Goal: Use online tool/utility: Utilize a website feature to perform a specific function

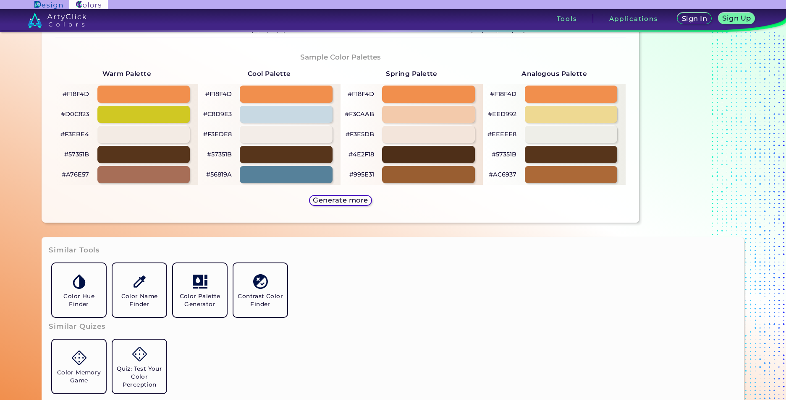
scroll to position [378, 0]
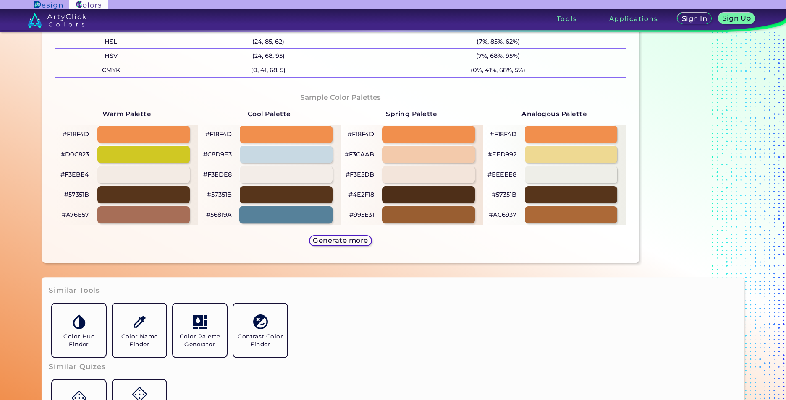
click at [318, 216] on div at bounding box center [286, 215] width 94 height 17
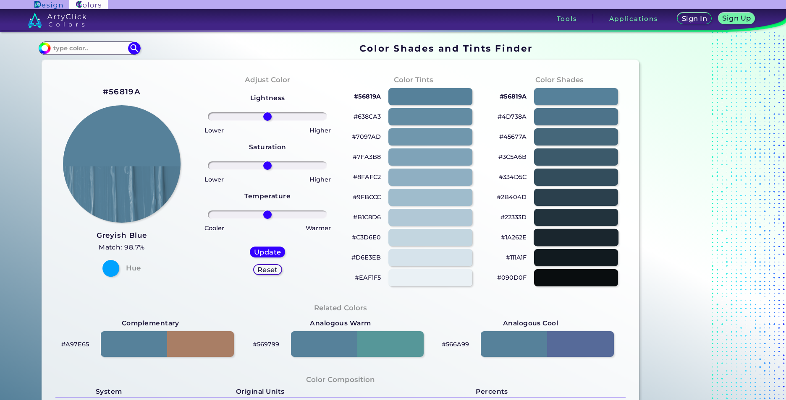
click at [556, 233] on div at bounding box center [576, 237] width 85 height 17
type input "#1a262e"
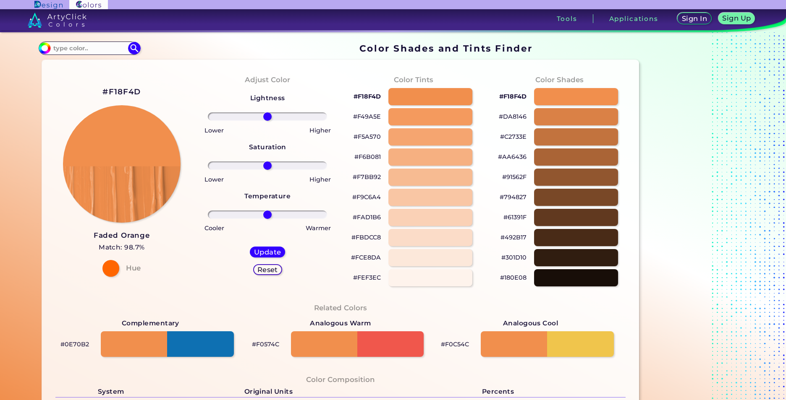
scroll to position [252, 0]
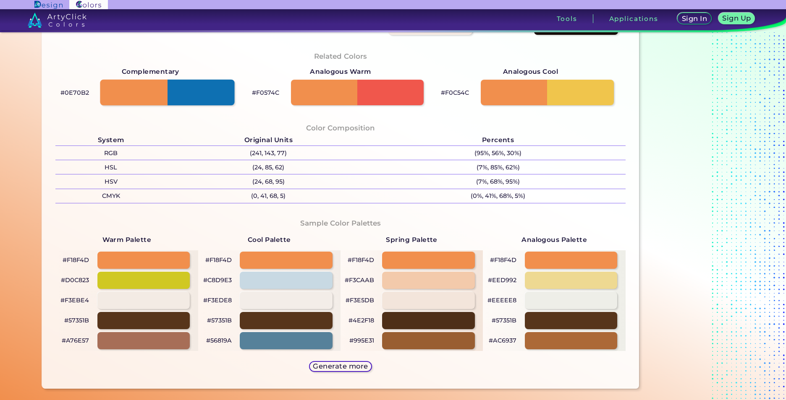
click at [222, 94] on div at bounding box center [167, 93] width 134 height 26
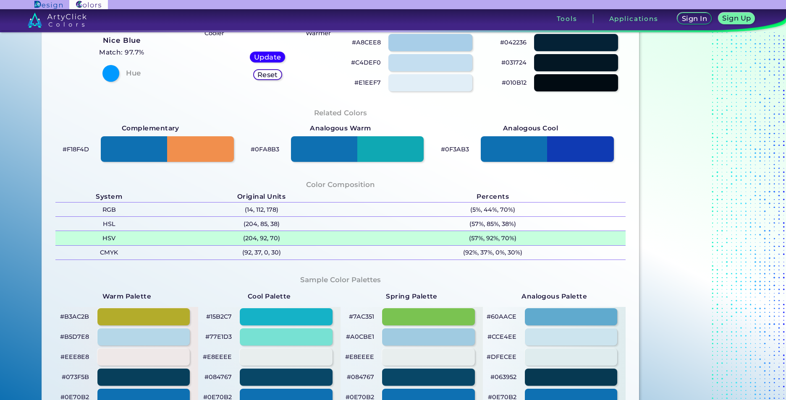
scroll to position [126, 0]
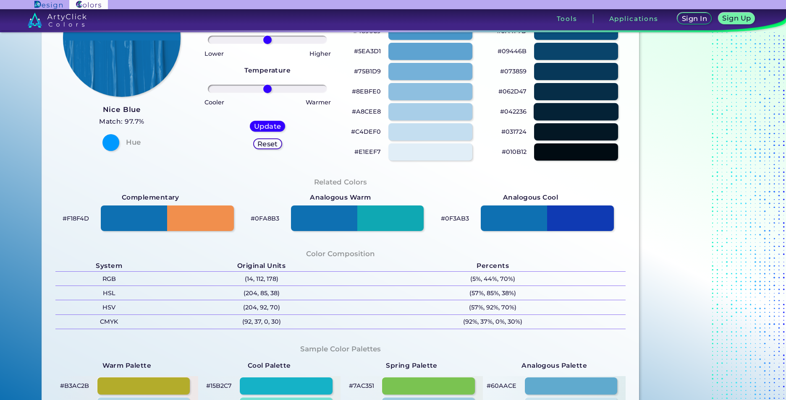
click at [554, 115] on div at bounding box center [576, 111] width 85 height 17
type input "#042236"
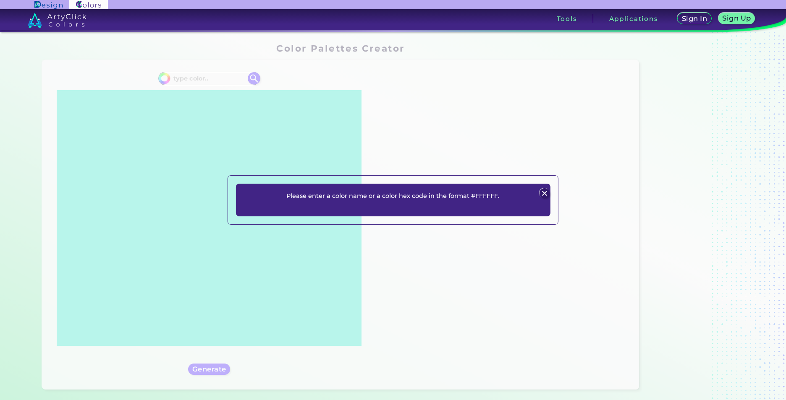
type input "#f18f4d"
type input "#F18F4D"
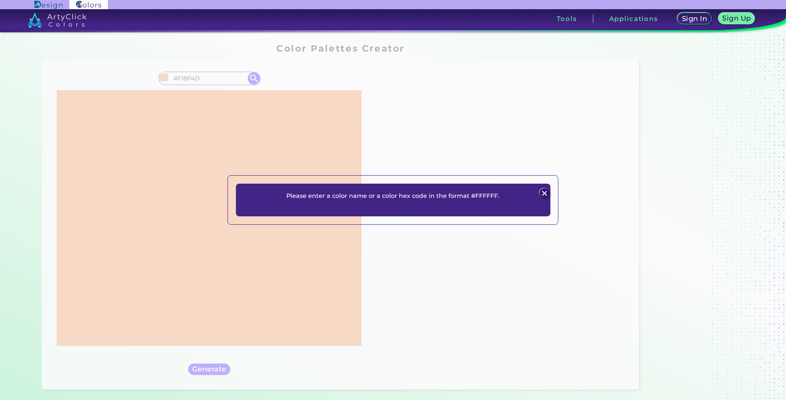
click at [285, 268] on div "Please enter a color name or a color hex code in the format #FFFFFF. Plans Sign…" at bounding box center [393, 200] width 786 height 400
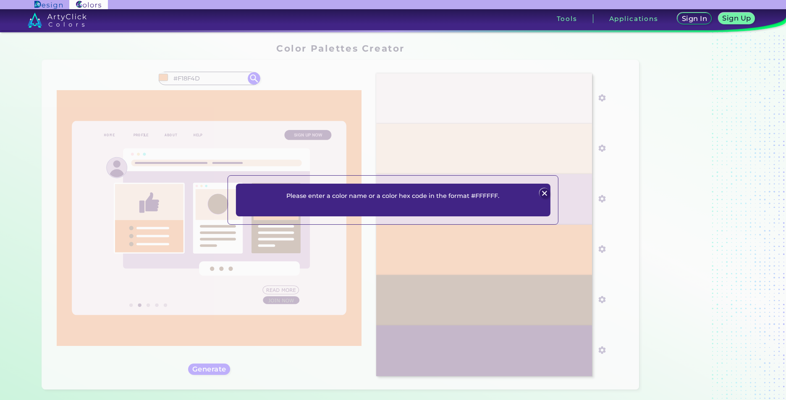
click at [545, 194] on img at bounding box center [544, 193] width 10 height 10
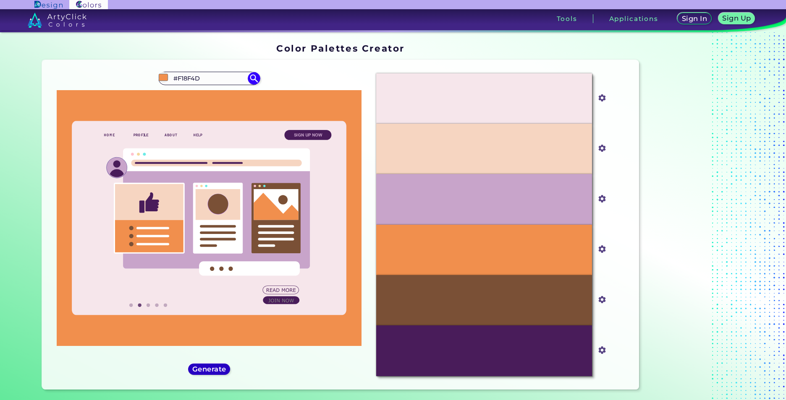
click at [214, 368] on h5 "Generate" at bounding box center [209, 369] width 34 height 7
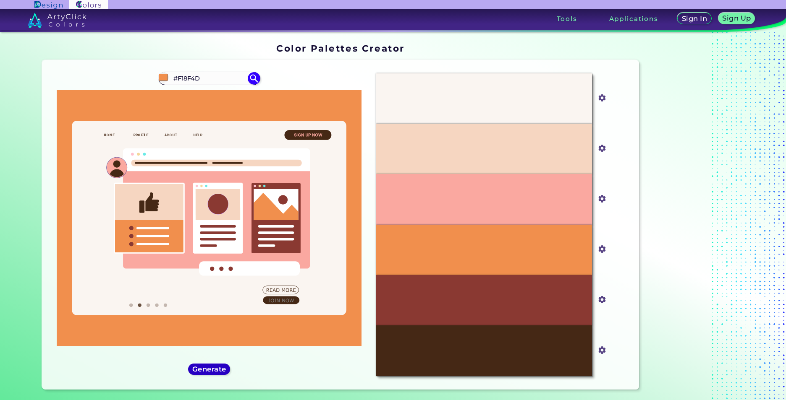
click at [214, 368] on h5 "Generate" at bounding box center [209, 369] width 34 height 7
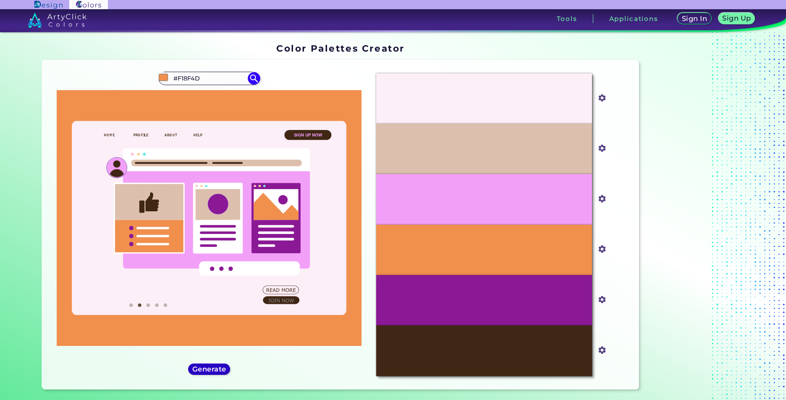
click at [214, 368] on h5 "Generate" at bounding box center [209, 369] width 34 height 7
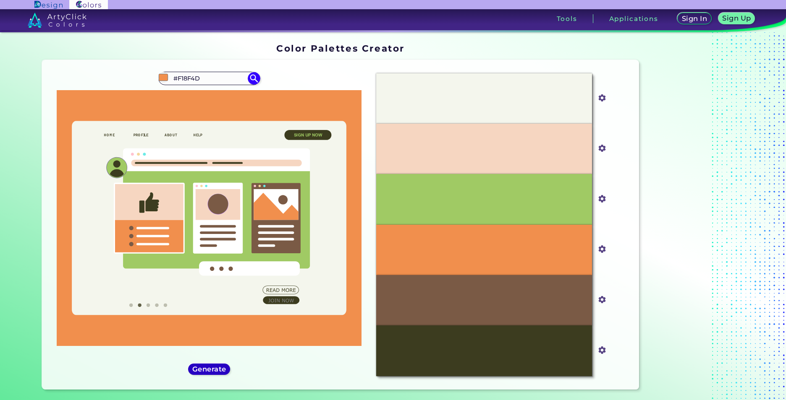
click at [214, 368] on h5 "Generate" at bounding box center [209, 369] width 36 height 7
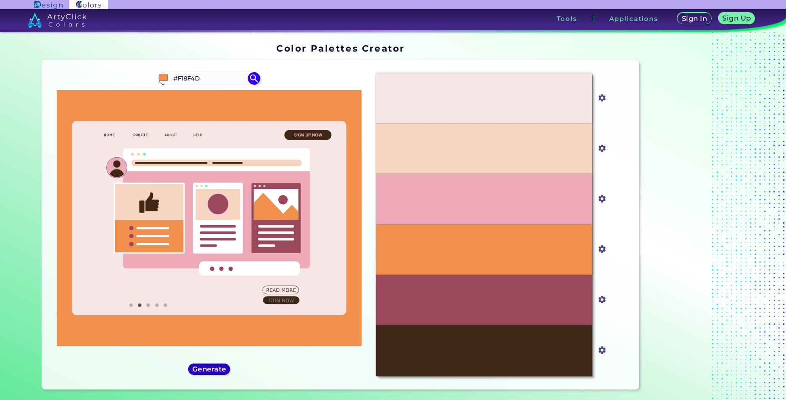
click at [214, 368] on h5 "Generate" at bounding box center [209, 369] width 34 height 7
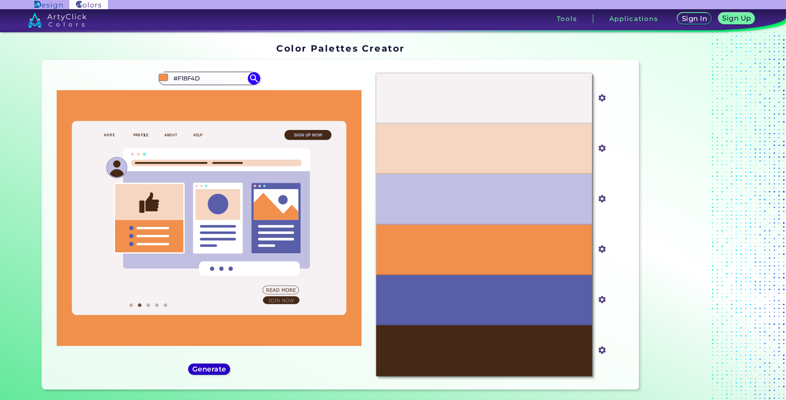
click at [214, 368] on h5 "Generate" at bounding box center [208, 369] width 35 height 7
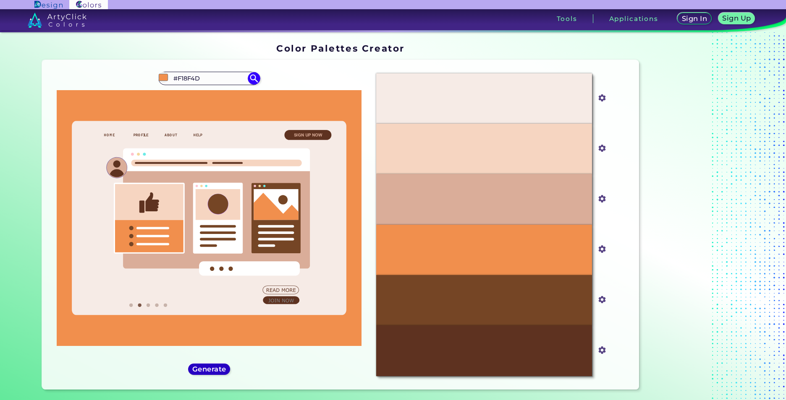
click at [214, 368] on h5 "Generate" at bounding box center [209, 369] width 34 height 7
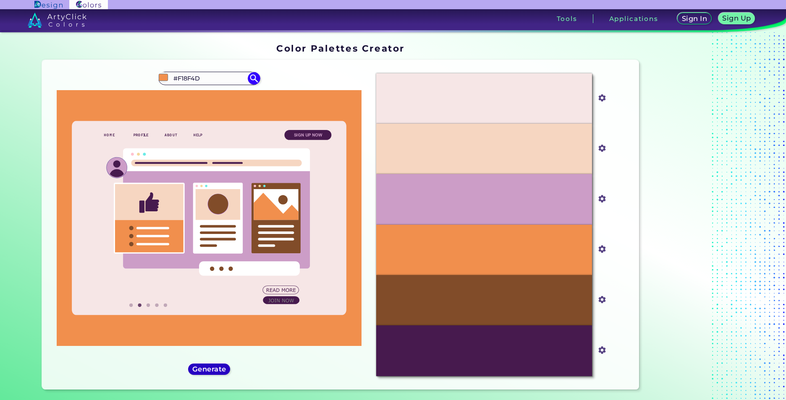
click at [214, 368] on h5 "Generate" at bounding box center [209, 369] width 36 height 7
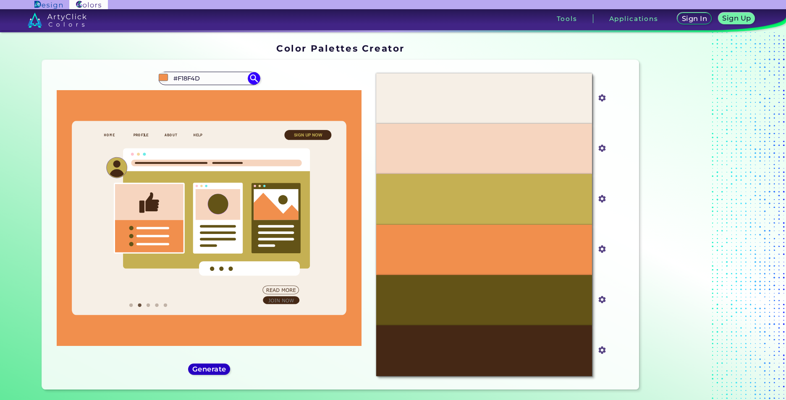
click at [214, 368] on h5 "Generate" at bounding box center [209, 369] width 36 height 7
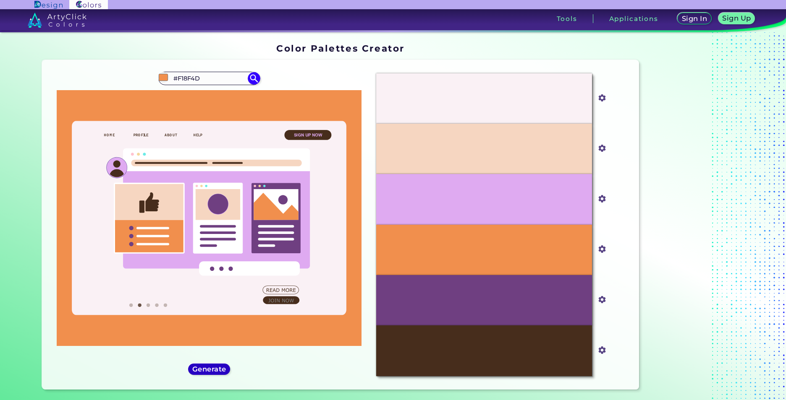
click at [214, 368] on h5 "Generate" at bounding box center [209, 369] width 34 height 7
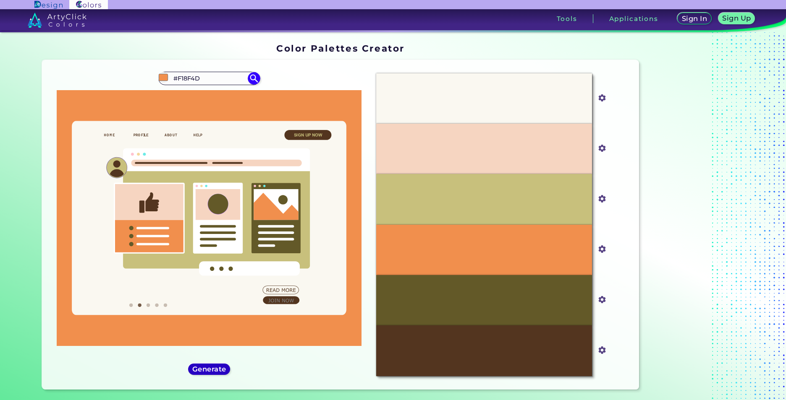
click at [214, 368] on h5 "Generate" at bounding box center [209, 369] width 36 height 7
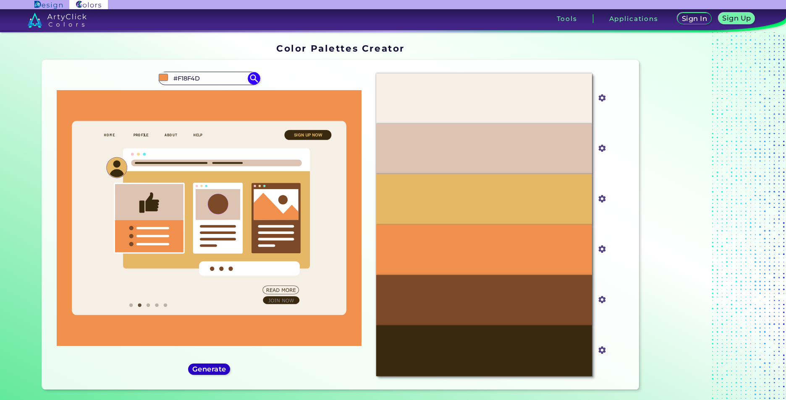
click at [214, 368] on h5 "Generate" at bounding box center [209, 369] width 36 height 7
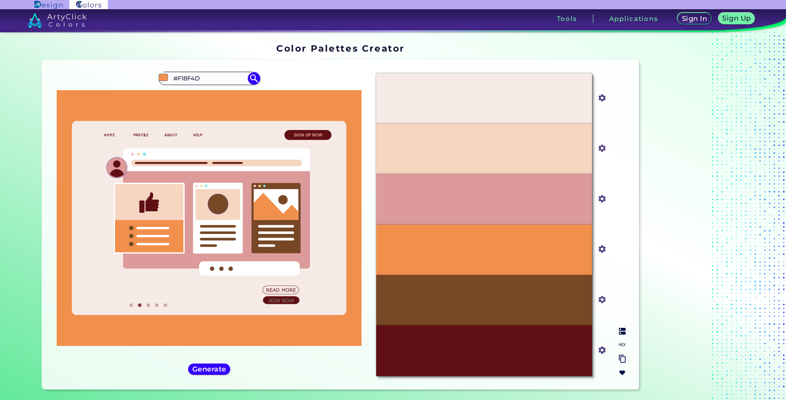
click at [604, 351] on img at bounding box center [601, 350] width 11 height 11
click at [619, 340] on div at bounding box center [621, 352] width 13 height 55
click at [619, 334] on img at bounding box center [622, 331] width 7 height 7
click at [619, 332] on img at bounding box center [622, 331] width 7 height 7
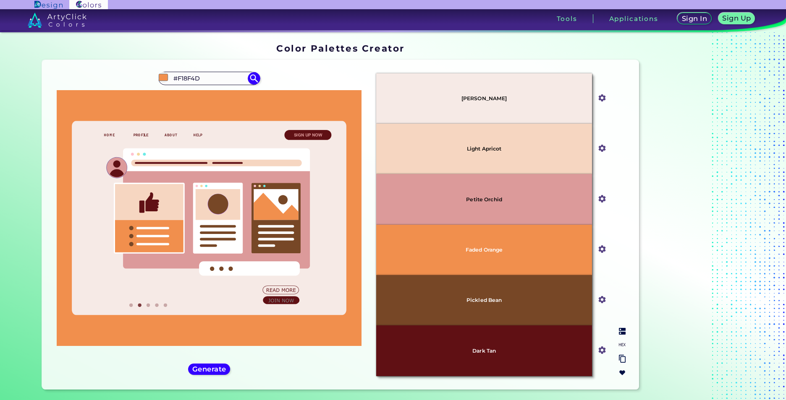
click at [622, 347] on img at bounding box center [622, 345] width 7 height 7
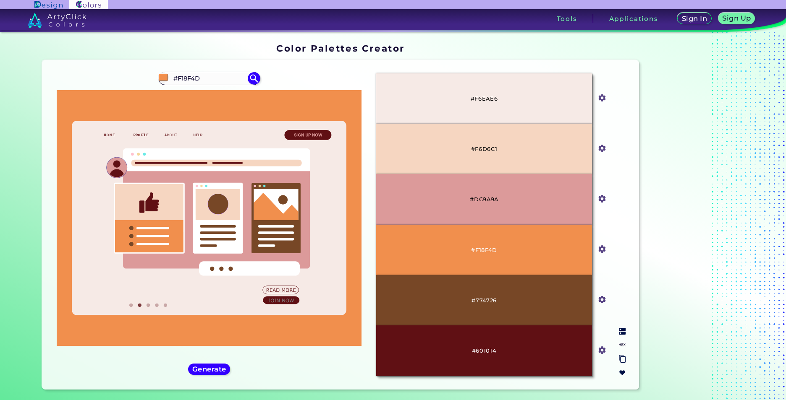
click at [603, 354] on img at bounding box center [601, 350] width 11 height 11
click at [620, 360] on img at bounding box center [622, 359] width 7 height 8
click at [620, 332] on img at bounding box center [622, 331] width 7 height 7
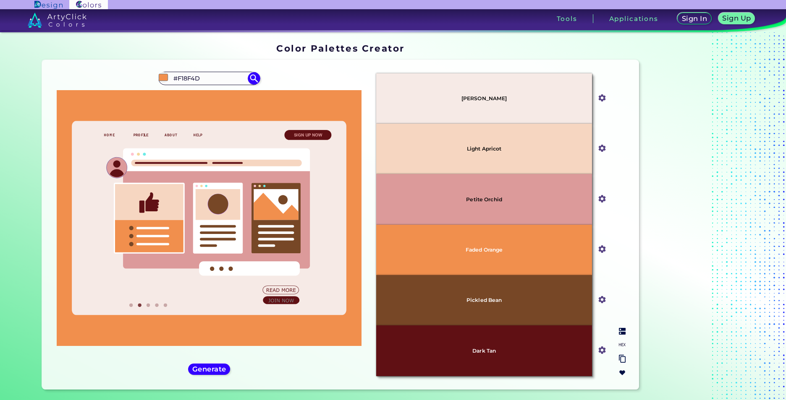
click at [620, 356] on img at bounding box center [622, 359] width 7 height 8
click at [622, 330] on img at bounding box center [622, 331] width 7 height 7
click at [620, 338] on div at bounding box center [621, 352] width 13 height 55
click at [620, 333] on img at bounding box center [622, 331] width 7 height 7
click at [619, 347] on img at bounding box center [622, 345] width 7 height 7
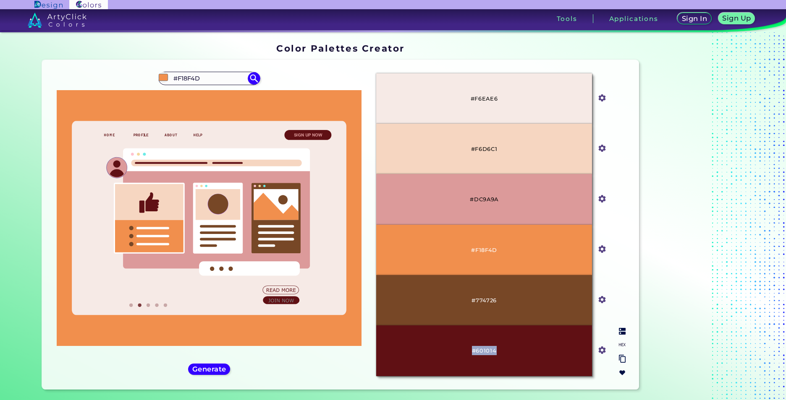
drag, startPoint x: 471, startPoint y: 350, endPoint x: 506, endPoint y: 356, distance: 35.7
click at [506, 356] on div "#601014" at bounding box center [483, 351] width 215 height 50
drag, startPoint x: 506, startPoint y: 356, endPoint x: 479, endPoint y: 348, distance: 28.4
copy p "#601014"
click at [622, 360] on img at bounding box center [622, 359] width 7 height 8
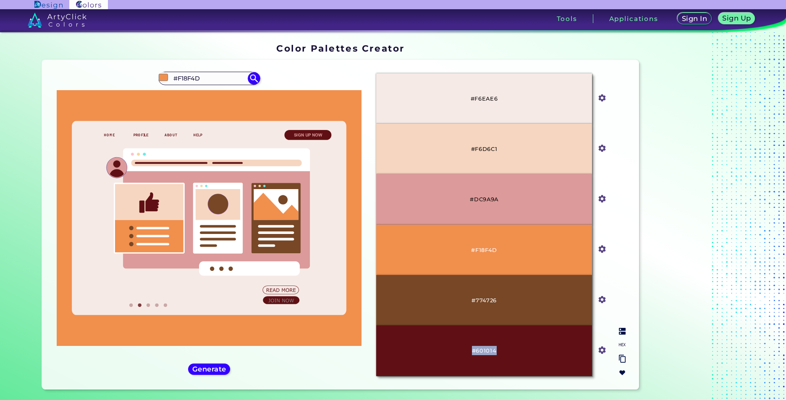
copy p "#601014"
click at [622, 360] on img at bounding box center [622, 359] width 7 height 8
click at [622, 344] on img at bounding box center [622, 345] width 7 height 7
click at [620, 361] on img at bounding box center [622, 359] width 7 height 8
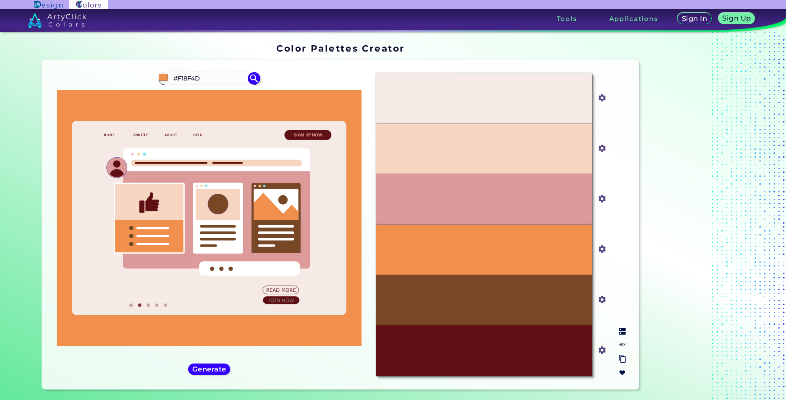
click at [620, 361] on img at bounding box center [622, 359] width 7 height 8
click at [601, 351] on input "#601014" at bounding box center [600, 349] width 10 height 10
click at [553, 354] on div "#601014" at bounding box center [483, 351] width 215 height 50
click at [47, 20] on img at bounding box center [57, 20] width 59 height 15
